Goal: Transaction & Acquisition: Subscribe to service/newsletter

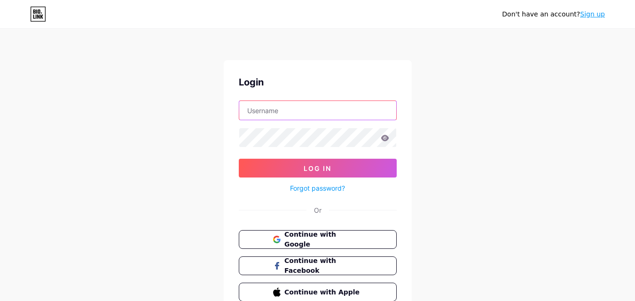
click at [333, 119] on input "text" at bounding box center [317, 110] width 157 height 19
click at [271, 147] on form "Log In Forgot password?" at bounding box center [318, 147] width 158 height 93
click at [310, 237] on span "Continue with Google" at bounding box center [323, 240] width 78 height 20
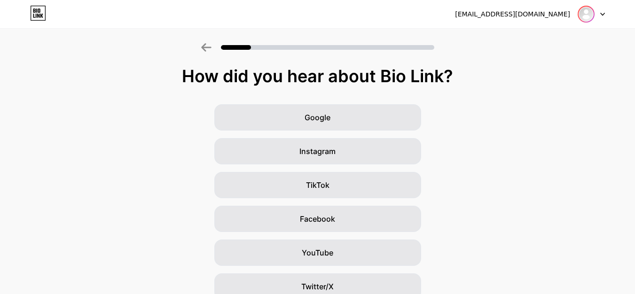
click at [584, 16] on img at bounding box center [585, 14] width 15 height 15
click at [371, 97] on div "How did you hear about Bio Link? Google Instagram TikTok Facebook YouTube Twitt…" at bounding box center [317, 217] width 635 height 301
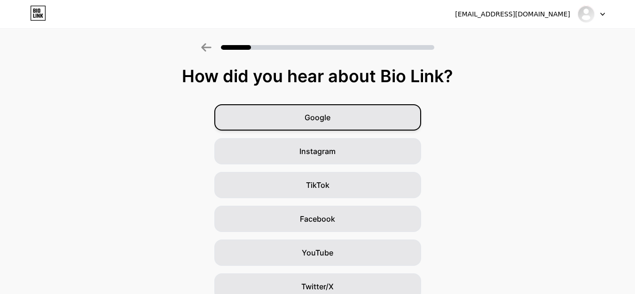
click at [330, 117] on span "Google" at bounding box center [317, 117] width 26 height 11
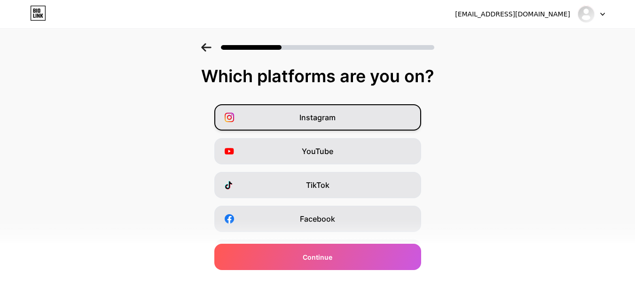
click at [326, 115] on span "Instagram" at bounding box center [317, 117] width 36 height 11
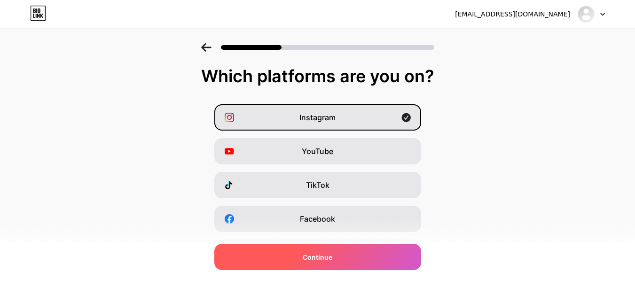
click at [375, 263] on div "Continue" at bounding box center [317, 257] width 207 height 26
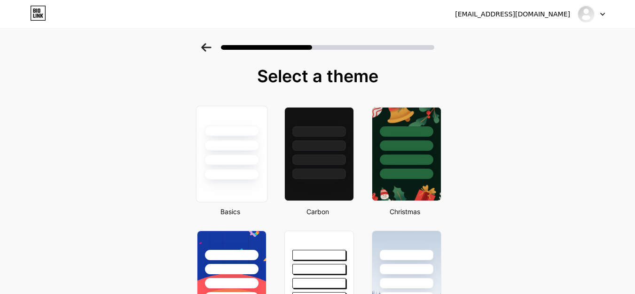
click at [246, 176] on div at bounding box center [231, 174] width 55 height 11
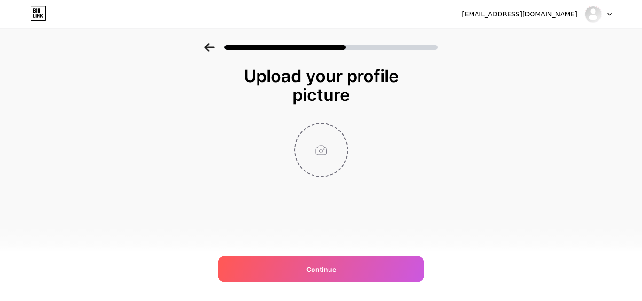
click at [318, 170] on input "file" at bounding box center [321, 150] width 52 height 52
type input "C:\fakepath\Untitled design.jpg"
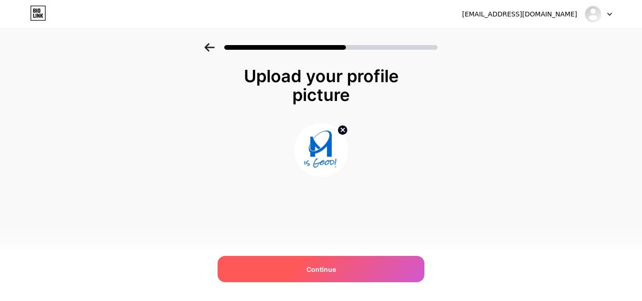
click at [343, 261] on div "Continue" at bounding box center [320, 269] width 207 height 26
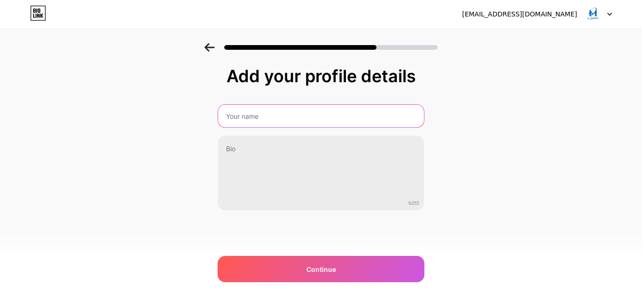
click at [242, 112] on input "text" at bounding box center [321, 116] width 206 height 23
type input "M is Good"
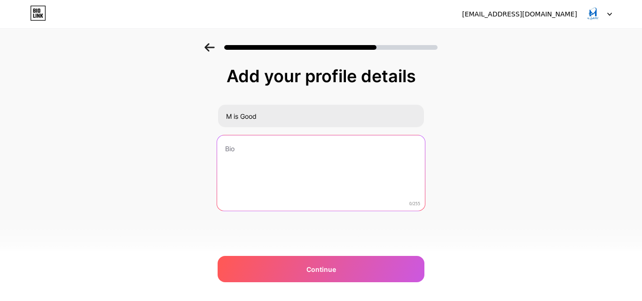
click at [234, 143] on textarea at bounding box center [321, 173] width 208 height 77
paste textarea "M is Good! is a boutique branding and marketing agency serving over 400 clients…"
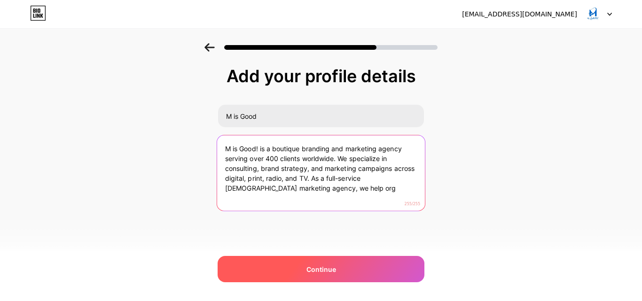
type textarea "M is Good! is a boutique branding and marketing agency serving over 400 clients…"
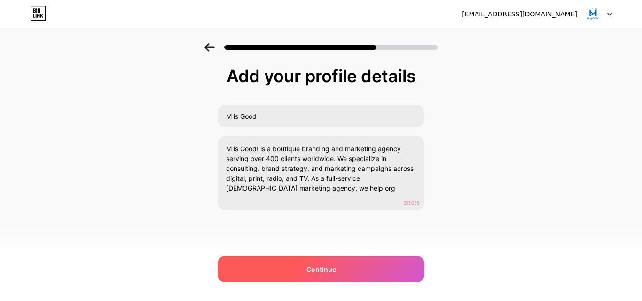
click at [302, 265] on div "Continue" at bounding box center [320, 269] width 207 height 26
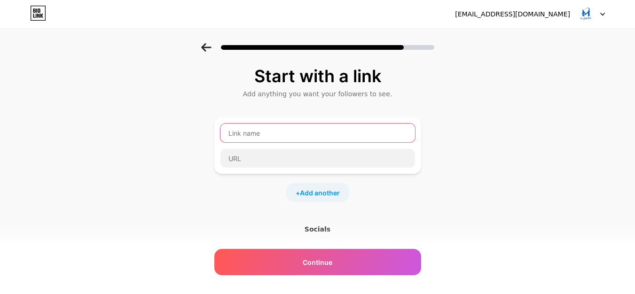
click at [296, 132] on input "text" at bounding box center [317, 133] width 194 height 19
click at [284, 168] on div at bounding box center [317, 158] width 195 height 20
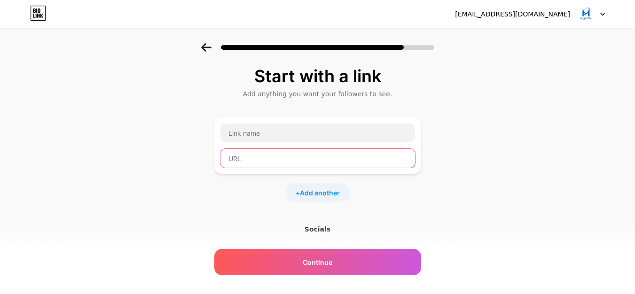
click at [265, 156] on input "text" at bounding box center [317, 158] width 194 height 19
paste input "https://www.diigo.com/item/note/be5ai/dt30?k=db8b43038b82ec2ed220d8715d003ba7"
type input "https://www.diigo.com/item/note/be5ai/dt30?k=db8b43038b82ec2ed220d8715d003ba7"
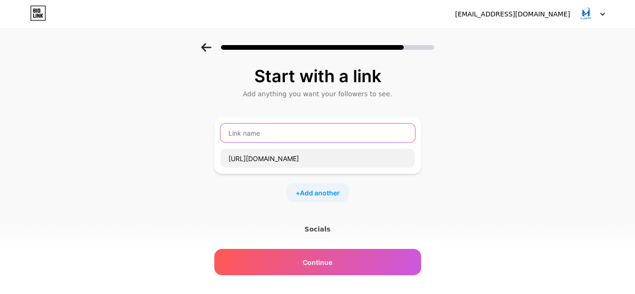
click at [276, 139] on input "text" at bounding box center [317, 133] width 194 height 19
paste input "Web Marketing & eCommerce Development Services in Raleigh, NC"
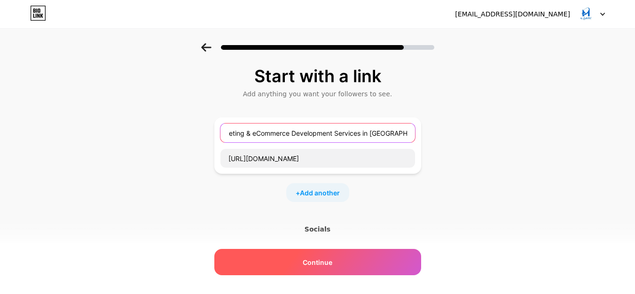
type input "Web Marketing & eCommerce Development Services in Raleigh, NC"
click at [328, 266] on span "Continue" at bounding box center [317, 262] width 30 height 10
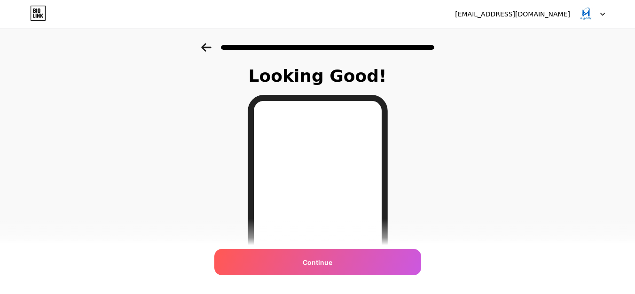
scroll to position [94, 0]
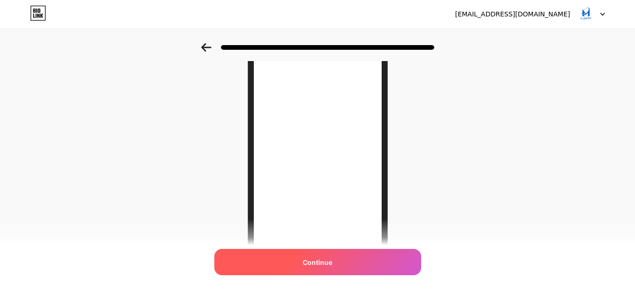
click at [313, 265] on span "Continue" at bounding box center [317, 262] width 30 height 10
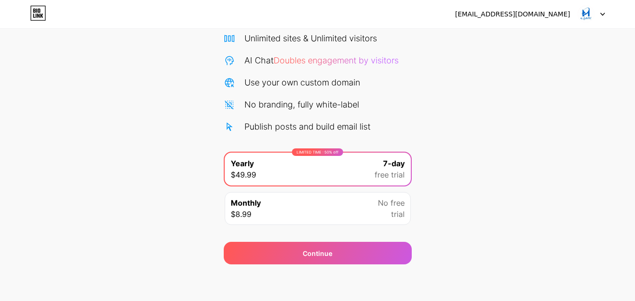
scroll to position [77, 0]
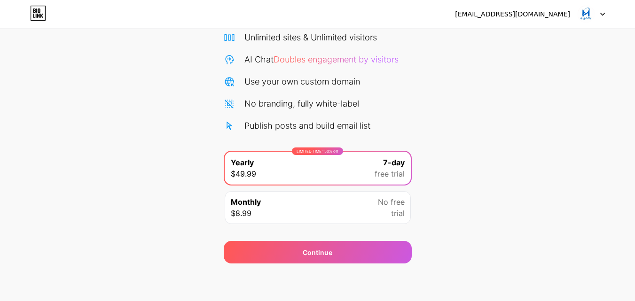
click at [358, 205] on div "Monthly $8.99 No free trial" at bounding box center [318, 207] width 186 height 33
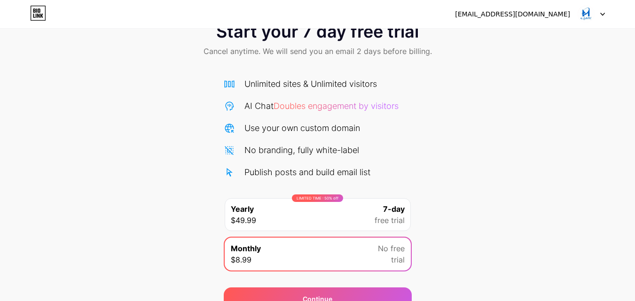
scroll to position [0, 0]
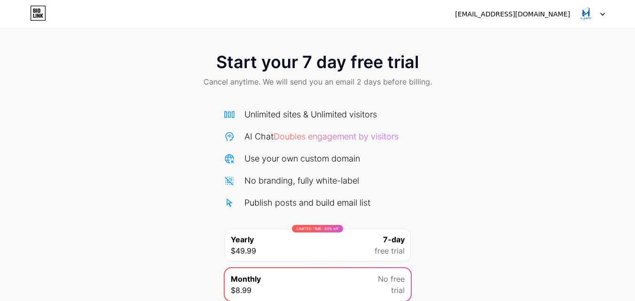
click at [34, 15] on icon at bounding box center [34, 16] width 2 height 4
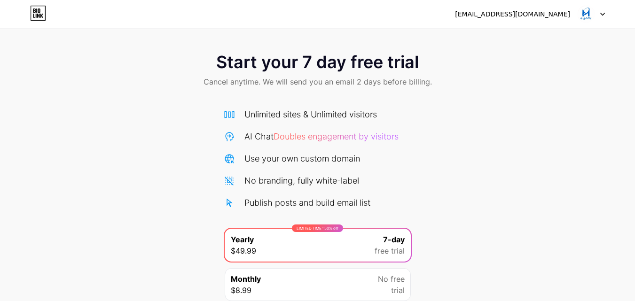
click at [524, 4] on div "misgoodnc@gmail.com Logout" at bounding box center [317, 14] width 635 height 28
click at [527, 14] on div "[EMAIL_ADDRESS][DOMAIN_NAME]" at bounding box center [512, 14] width 115 height 10
click at [529, 29] on div "Start your 7 day free trial Cancel anytime. We will send you an email 2 days be…" at bounding box center [317, 170] width 635 height 341
click at [596, 16] on div at bounding box center [590, 14] width 27 height 17
click at [588, 14] on img at bounding box center [586, 14] width 18 height 18
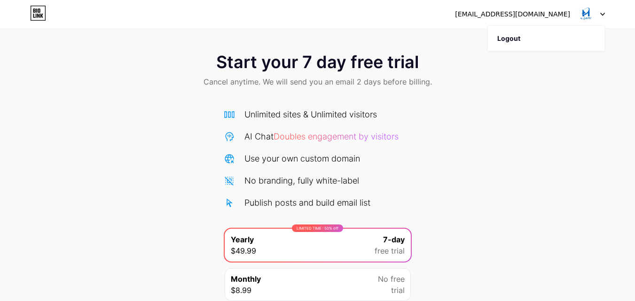
click at [506, 15] on div "[EMAIL_ADDRESS][DOMAIN_NAME]" at bounding box center [512, 14] width 115 height 10
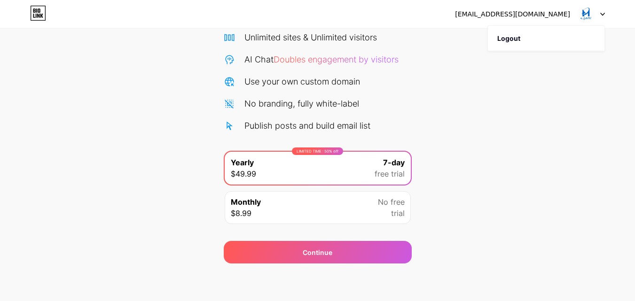
click at [30, 15] on div "[EMAIL_ADDRESS][DOMAIN_NAME] Logout" at bounding box center [317, 14] width 635 height 17
click at [38, 15] on icon at bounding box center [38, 16] width 2 height 4
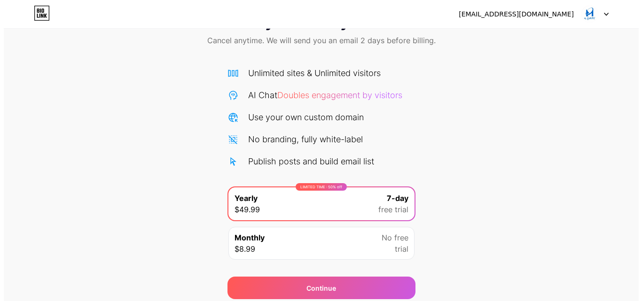
scroll to position [77, 0]
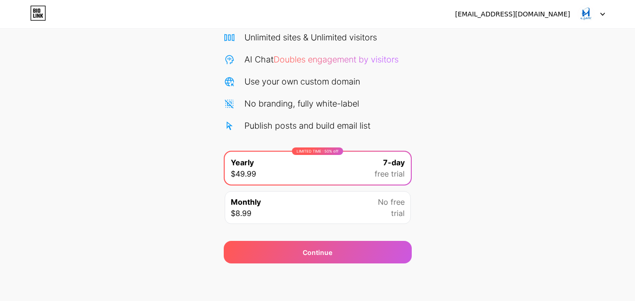
click at [342, 266] on div "misgoodnc@gmail.com Logout Link Copied Start your 7 day free trial Cancel anyti…" at bounding box center [317, 112] width 635 height 378
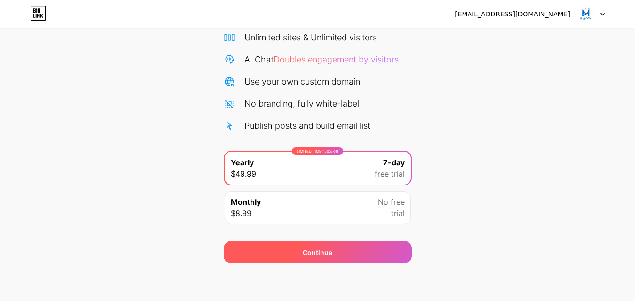
click at [344, 253] on div "Continue" at bounding box center [318, 252] width 188 height 23
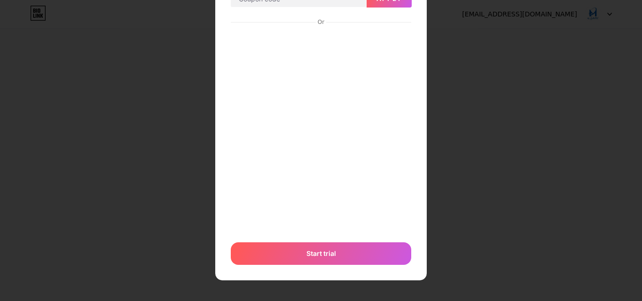
scroll to position [99, 0]
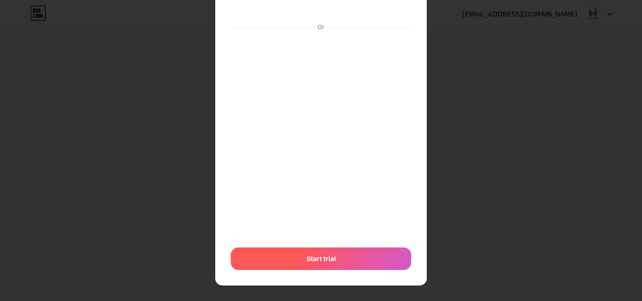
click at [335, 255] on div "Start trial" at bounding box center [321, 259] width 180 height 23
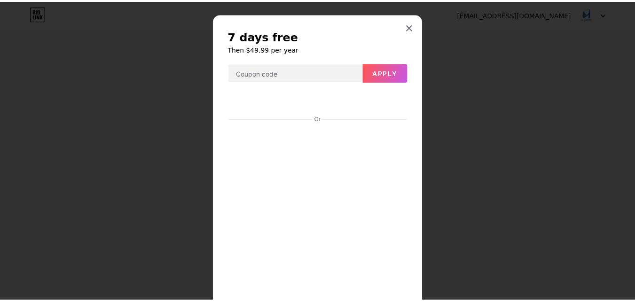
scroll to position [0, 0]
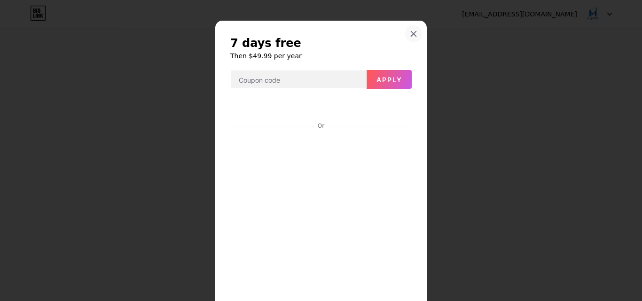
click at [410, 37] on icon at bounding box center [414, 34] width 8 height 8
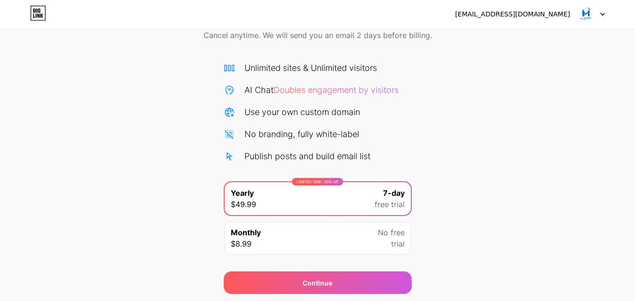
scroll to position [30, 0]
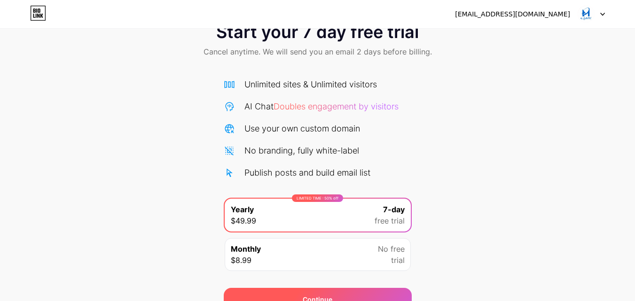
click at [338, 290] on div "Continue" at bounding box center [318, 299] width 188 height 23
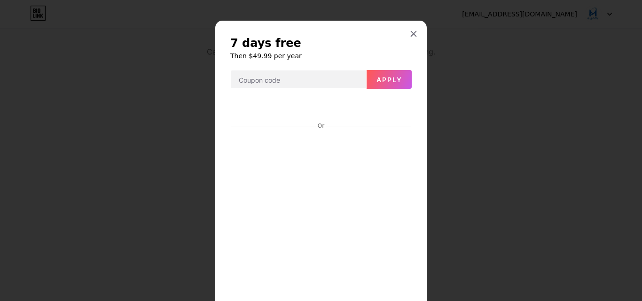
click at [406, 35] on div at bounding box center [413, 33] width 17 height 17
click at [414, 28] on div "misgoodnc@gmail.com Logout" at bounding box center [321, 14] width 642 height 29
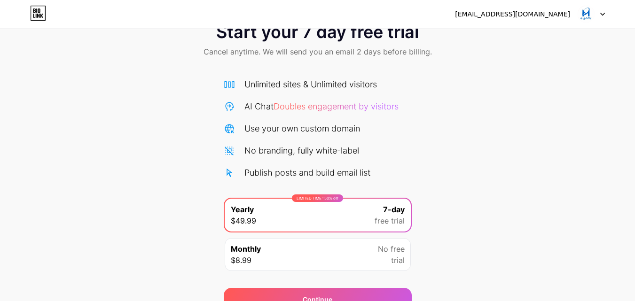
scroll to position [77, 0]
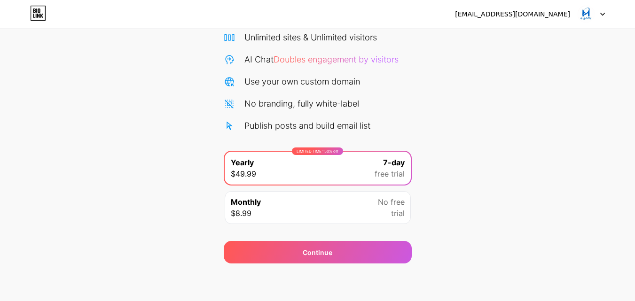
click at [309, 216] on div "Monthly $8.99 No free trial" at bounding box center [318, 207] width 186 height 33
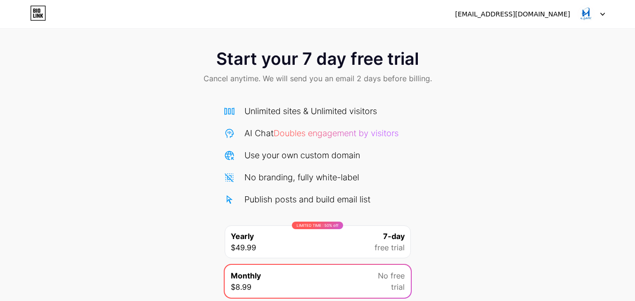
scroll to position [0, 0]
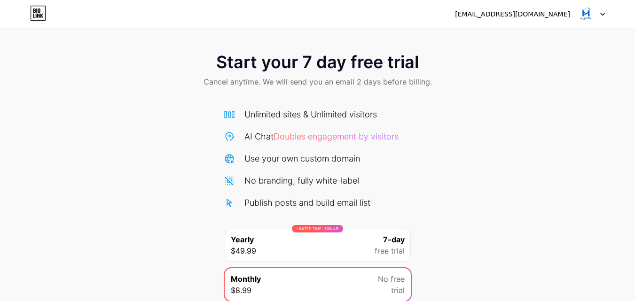
click at [314, 62] on span "Start your 7 day free trial" at bounding box center [317, 62] width 202 height 19
click at [36, 15] on icon at bounding box center [36, 16] width 1 height 4
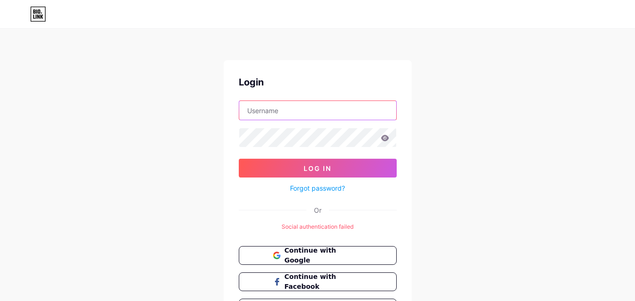
click at [291, 103] on input "text" at bounding box center [317, 110] width 157 height 19
type input "[EMAIL_ADDRESS][DOMAIN_NAME]"
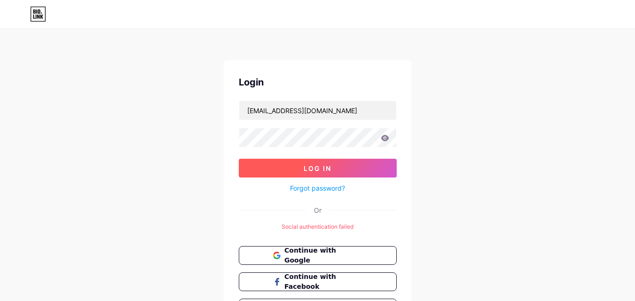
click at [301, 176] on button "Log In" at bounding box center [318, 168] width 158 height 19
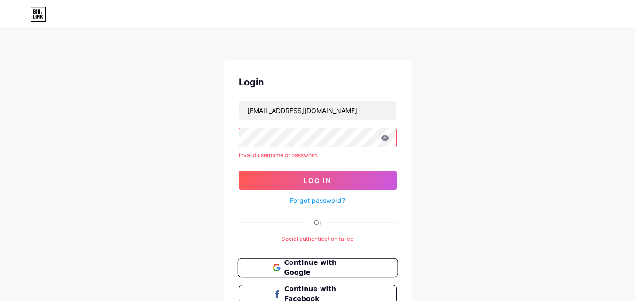
click at [325, 270] on span "Continue with Google" at bounding box center [323, 268] width 78 height 20
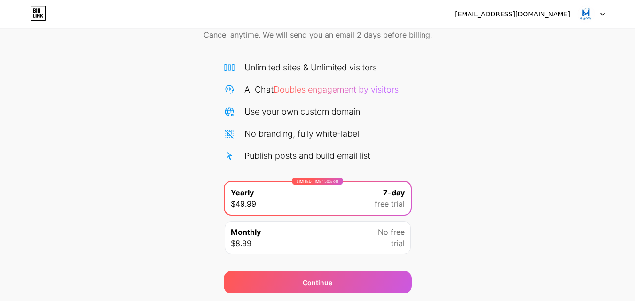
scroll to position [77, 0]
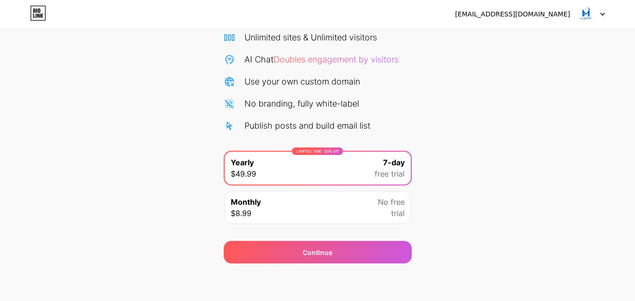
click at [351, 286] on div "[EMAIL_ADDRESS][DOMAIN_NAME] Logout Link Copied Start your 7 day free trial Can…" at bounding box center [317, 112] width 635 height 378
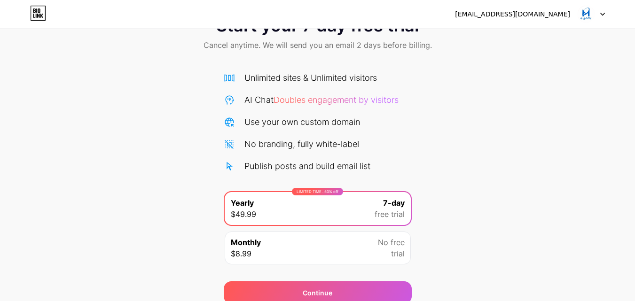
scroll to position [0, 0]
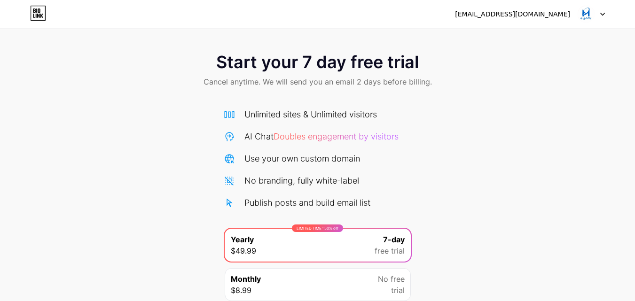
click at [353, 134] on span "Doubles engagement by visitors" at bounding box center [335, 137] width 125 height 10
